Goal: Transaction & Acquisition: Purchase product/service

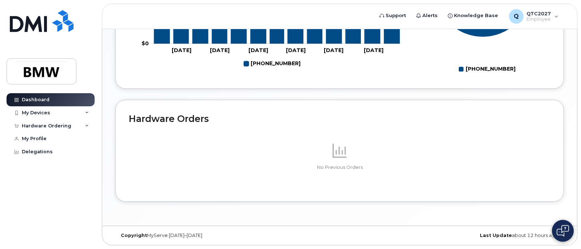
scroll to position [412, 0]
click at [56, 128] on div "Hardware Ordering" at bounding box center [46, 126] width 49 height 6
click at [51, 140] on link "New Order" at bounding box center [56, 139] width 75 height 14
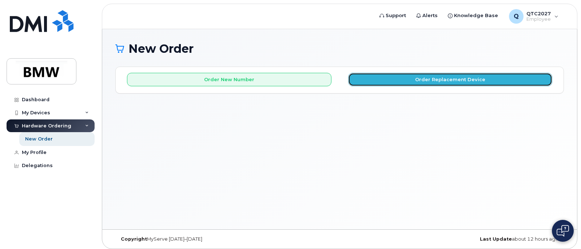
click at [453, 80] on button "Order Replacement Device" at bounding box center [450, 79] width 204 height 13
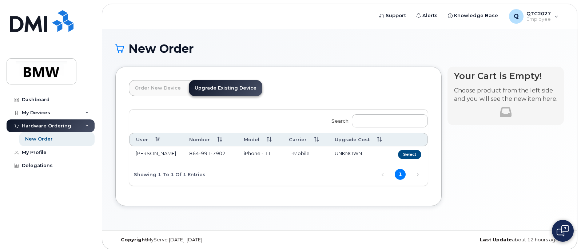
click at [226, 156] on td "[PHONE_NUMBER]" at bounding box center [210, 154] width 55 height 17
click at [412, 152] on button "Select" at bounding box center [409, 154] width 23 height 9
